Goal: Check status: Check status

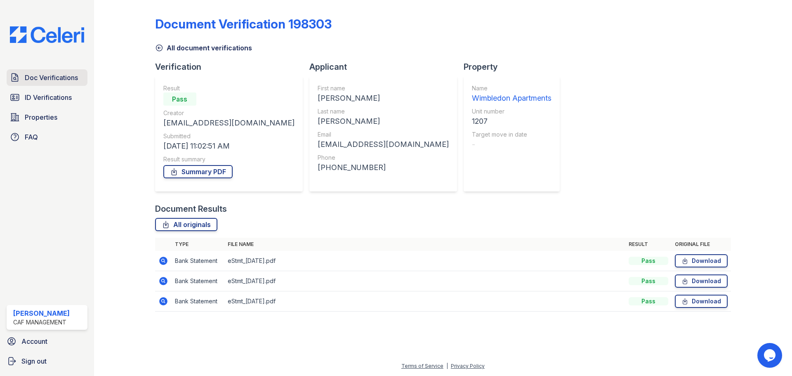
click at [45, 70] on link "Doc Verifications" at bounding box center [47, 77] width 81 height 16
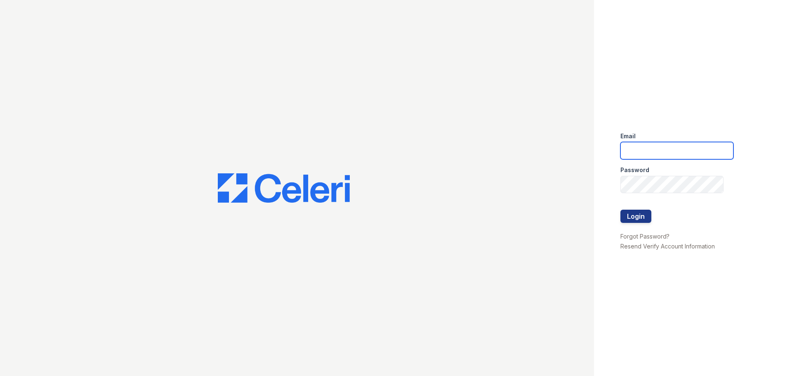
type input "[EMAIL_ADDRESS][DOMAIN_NAME]"
click at [636, 220] on button "Login" at bounding box center [635, 216] width 31 height 13
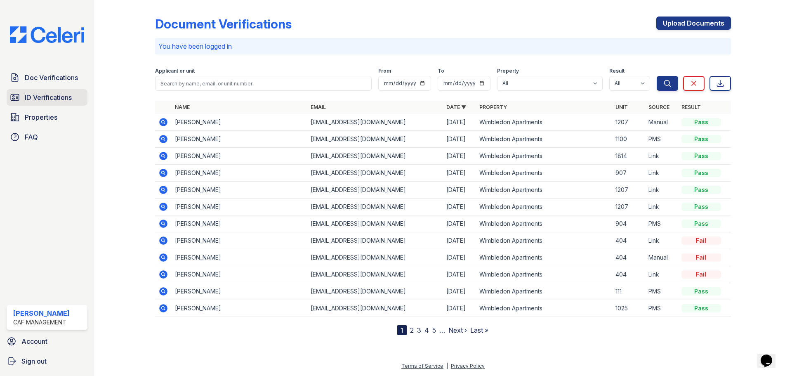
click at [69, 105] on link "ID Verifications" at bounding box center [47, 97] width 81 height 16
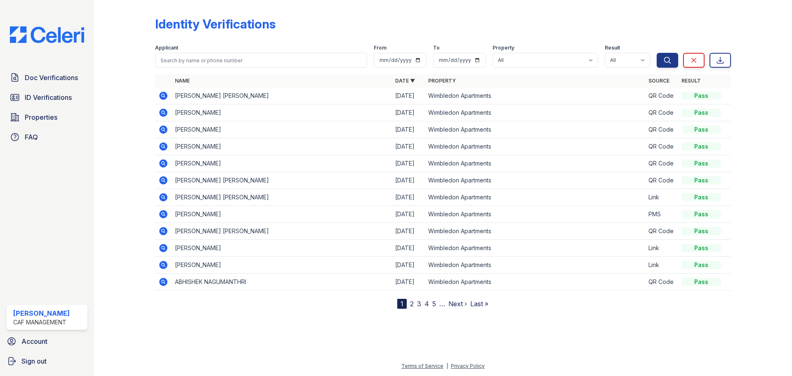
click at [165, 97] on icon at bounding box center [163, 96] width 8 height 8
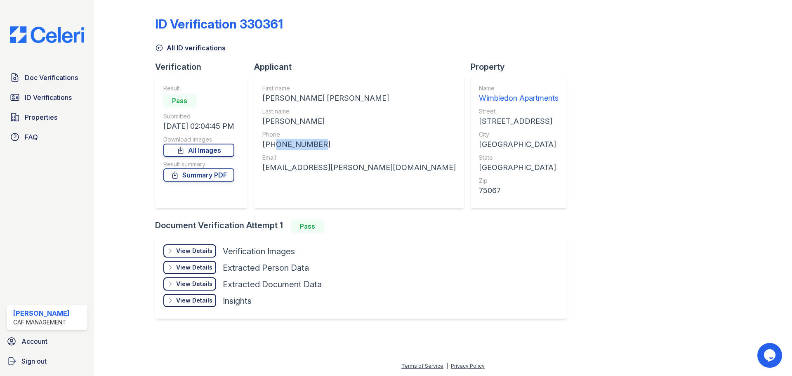
drag, startPoint x: 323, startPoint y: 143, endPoint x: 275, endPoint y: 149, distance: 47.4
click at [275, 149] on div "+14694179910" at bounding box center [358, 145] width 193 height 12
copy div "4694179910"
drag, startPoint x: 370, startPoint y: 170, endPoint x: 260, endPoint y: 177, distance: 109.9
click at [260, 177] on div "First name SARAH KATHRYN Last name FULLER Phone +14694179910 Email sarahkate.du…" at bounding box center [359, 142] width 210 height 132
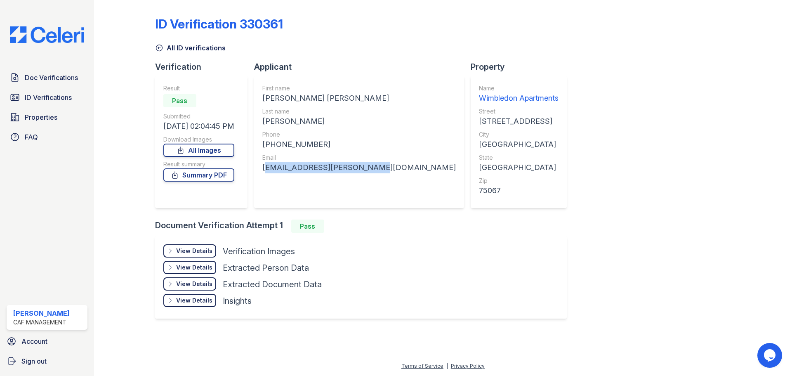
copy div "sarahkate.dunlap@gmail.com"
